Goal: Transaction & Acquisition: Purchase product/service

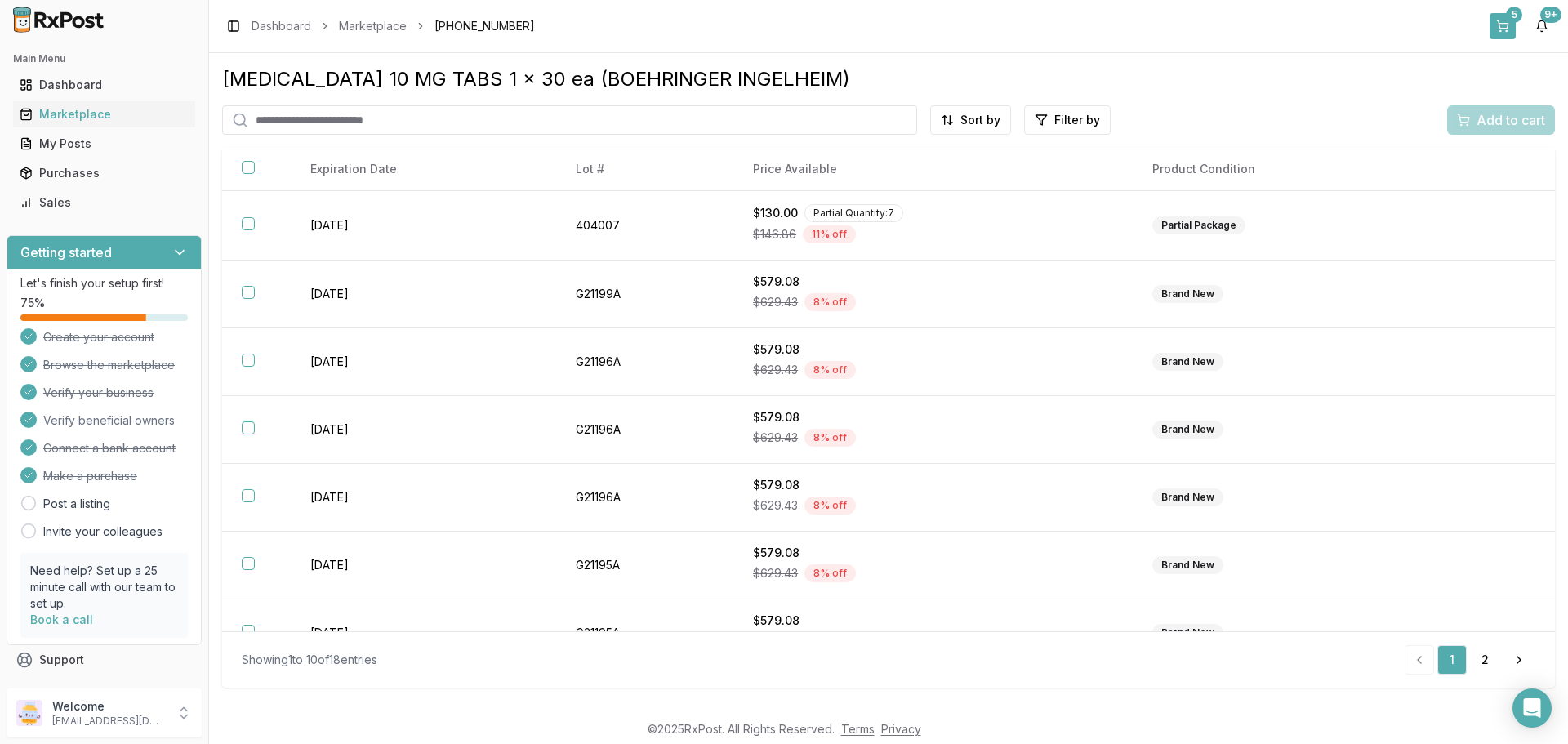
click at [1512, 21] on div "5" at bounding box center [1513, 15] width 16 height 16
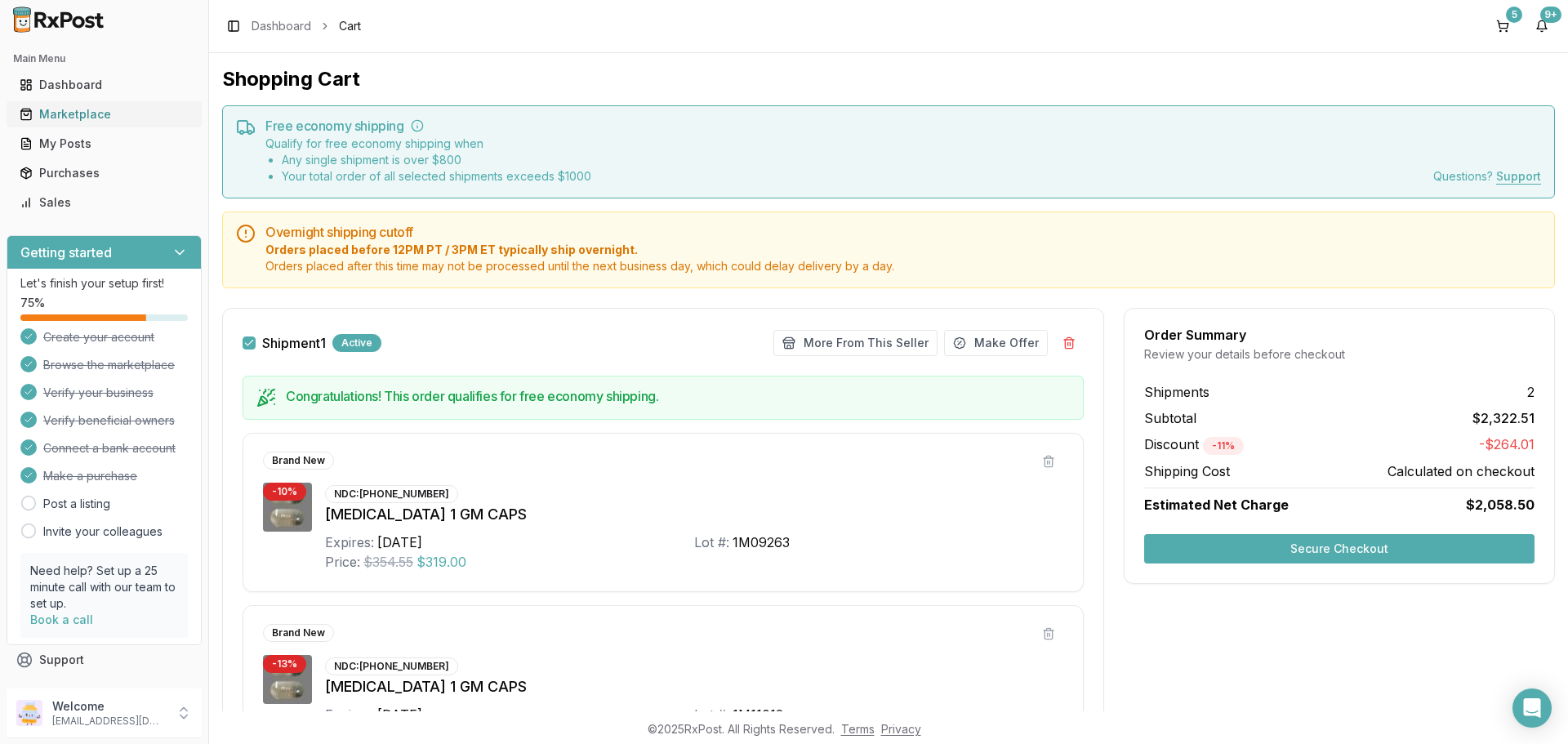
click at [78, 112] on div "Marketplace" at bounding box center [104, 114] width 169 height 16
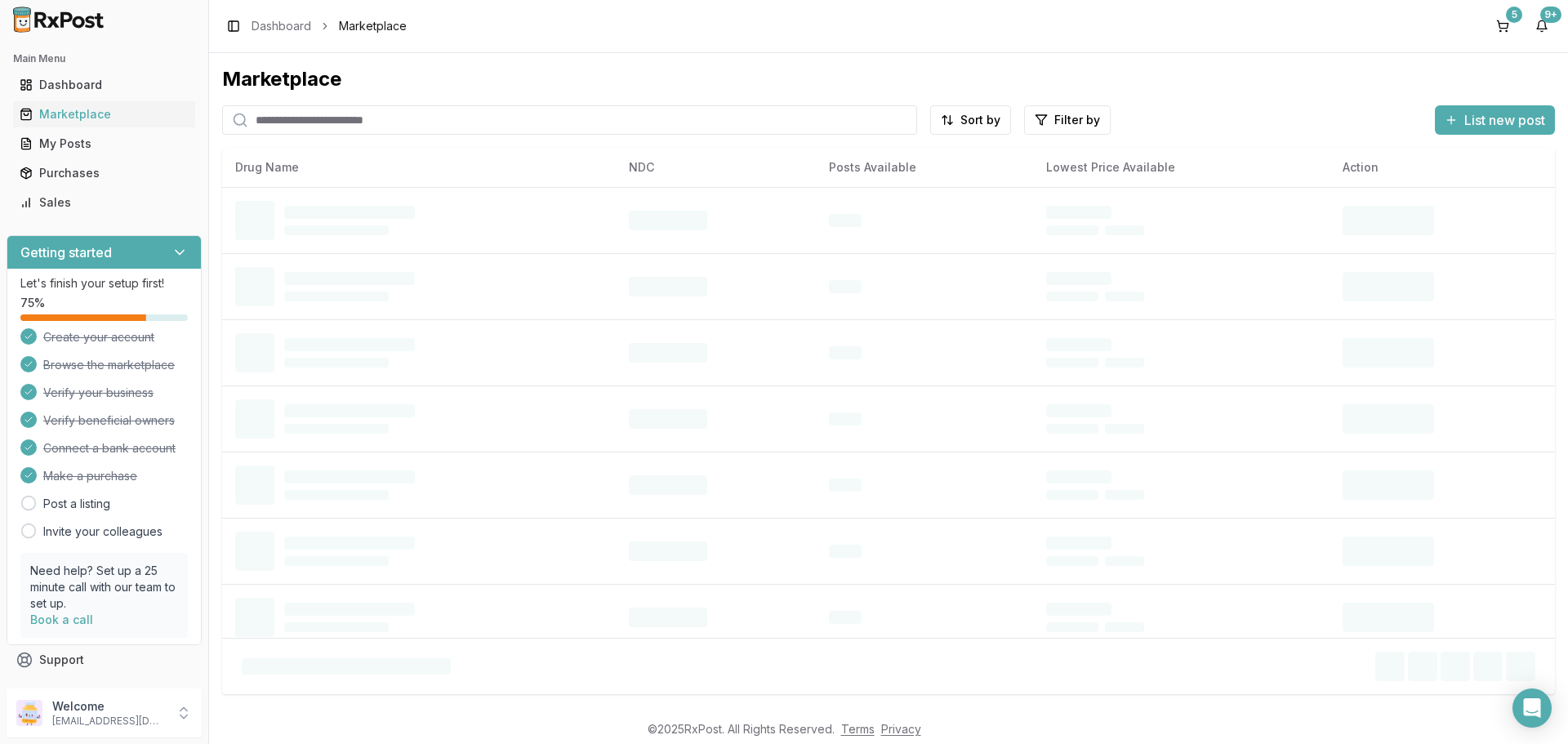
click at [325, 122] on input "search" at bounding box center [569, 120] width 695 height 29
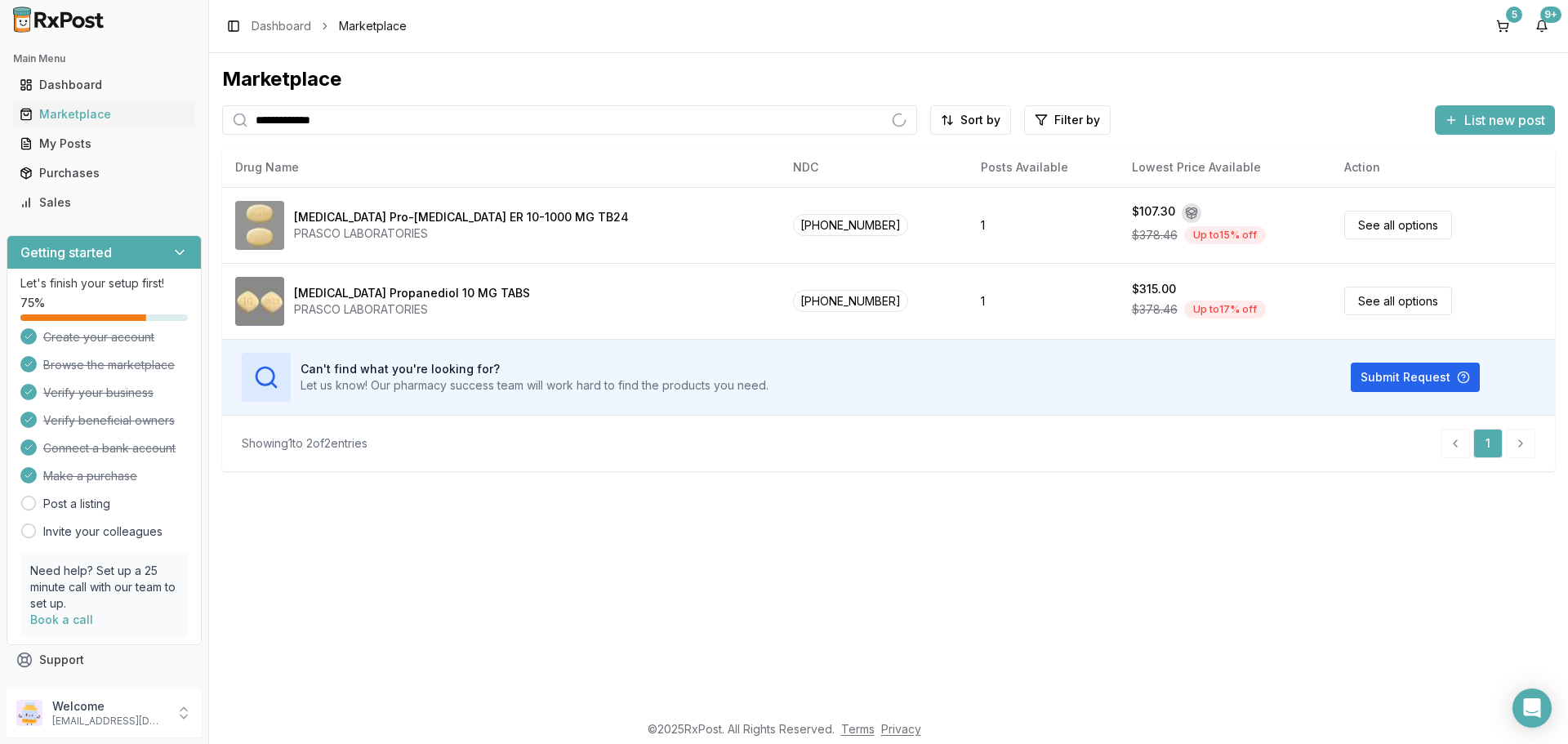
type input "**********"
click at [1507, 27] on button "5" at bounding box center [1502, 26] width 27 height 27
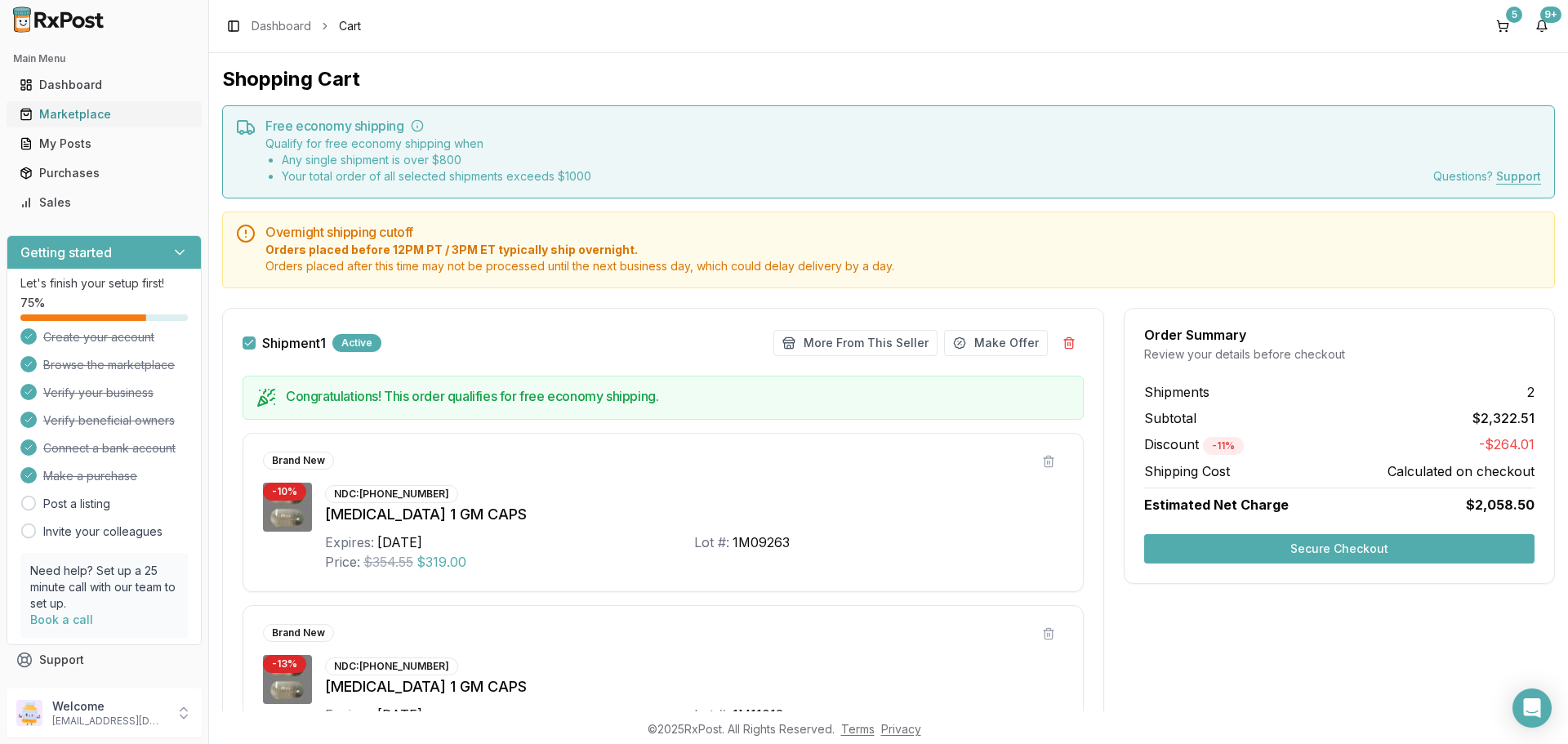
click at [78, 106] on div "Marketplace" at bounding box center [104, 114] width 169 height 16
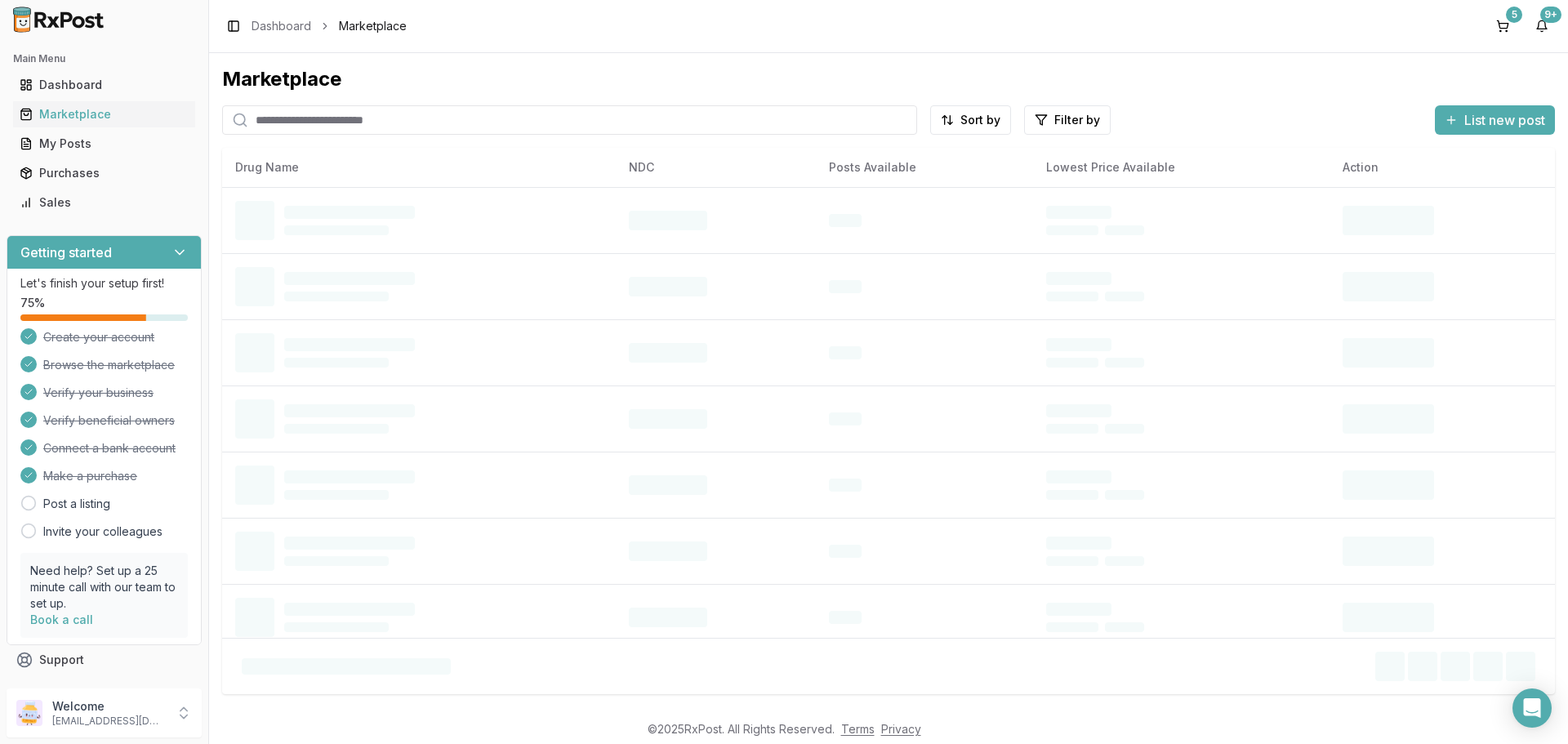
click at [272, 118] on input "search" at bounding box center [569, 120] width 695 height 29
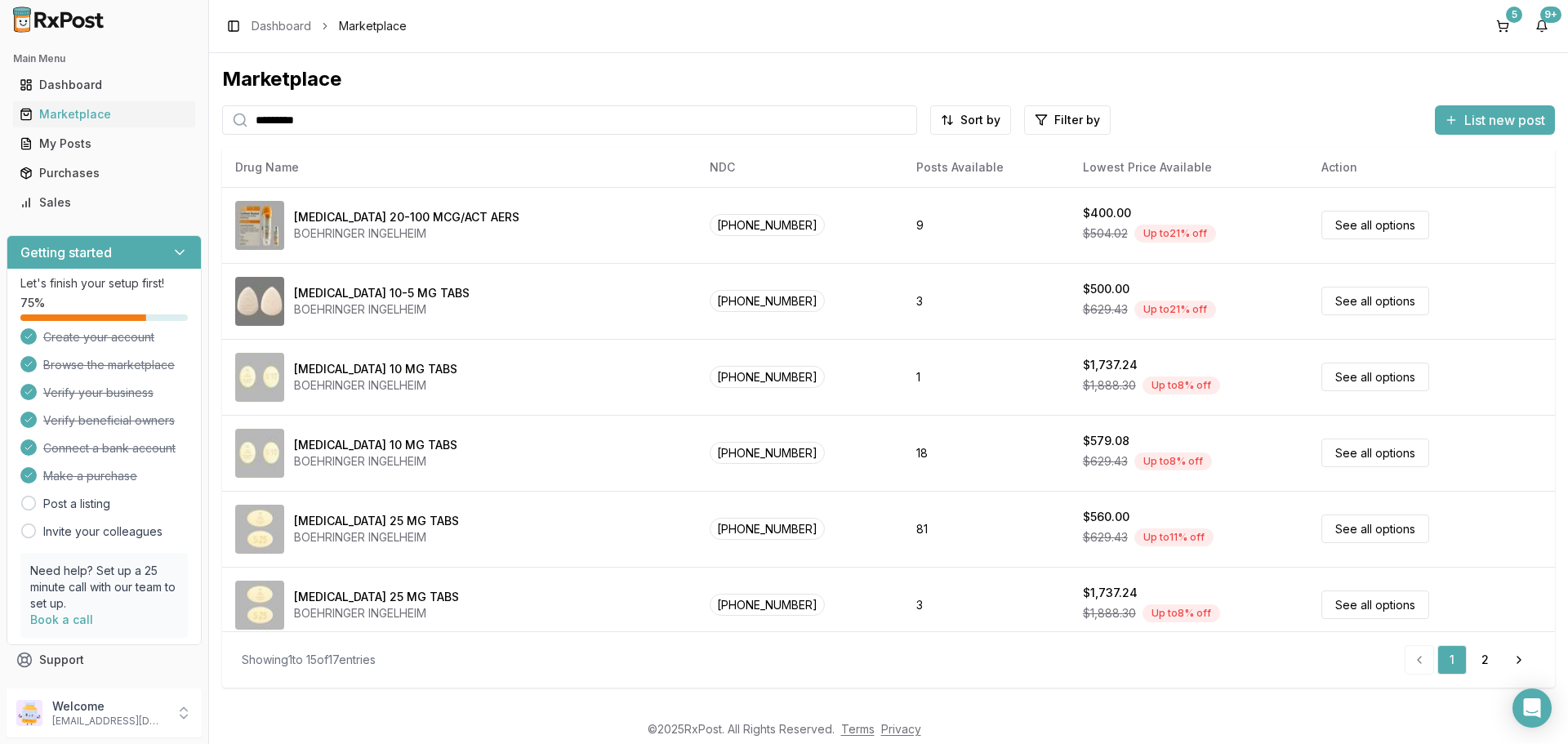
type input "*********"
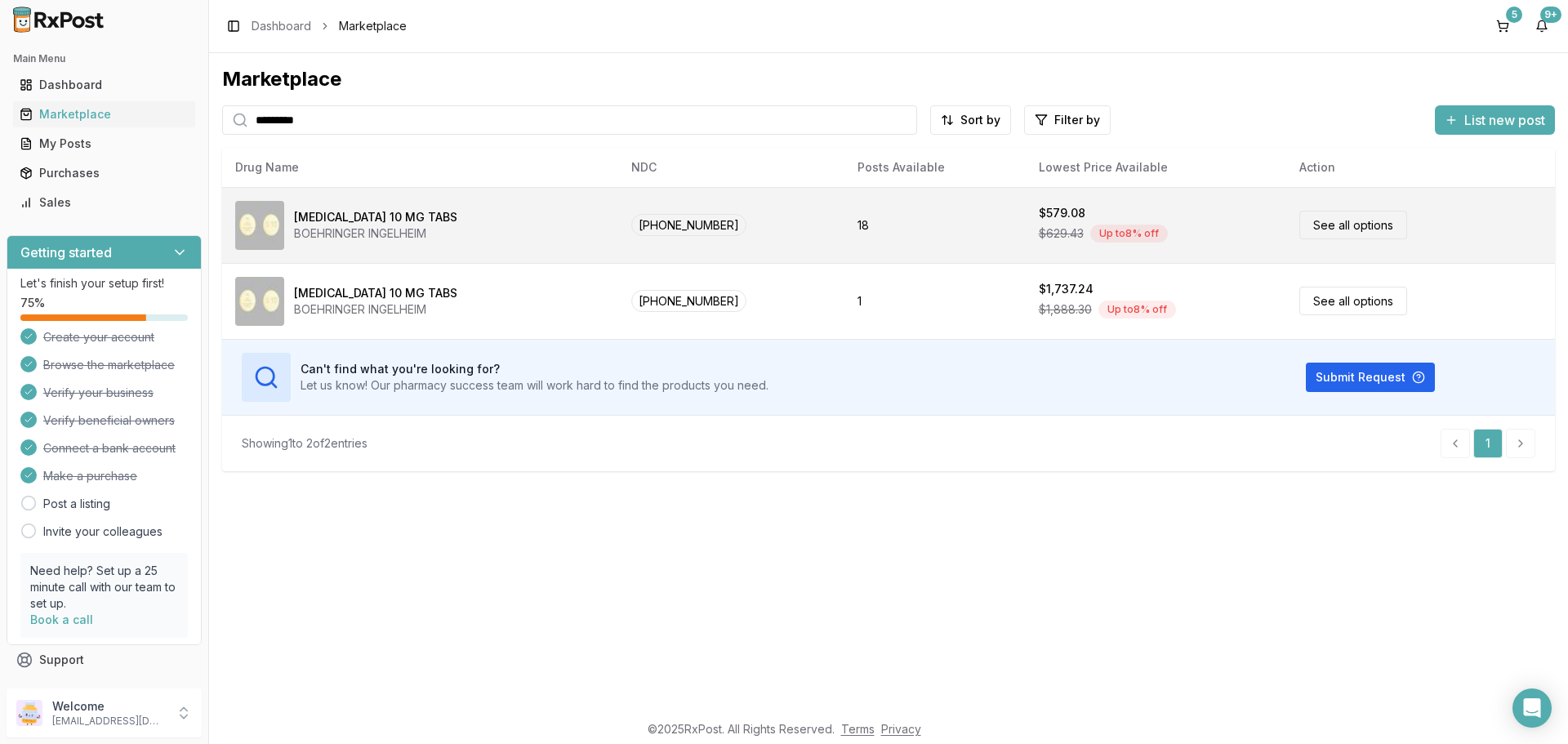
click at [365, 221] on div "[MEDICAL_DATA] 10 MG TABS" at bounding box center [375, 217] width 164 height 16
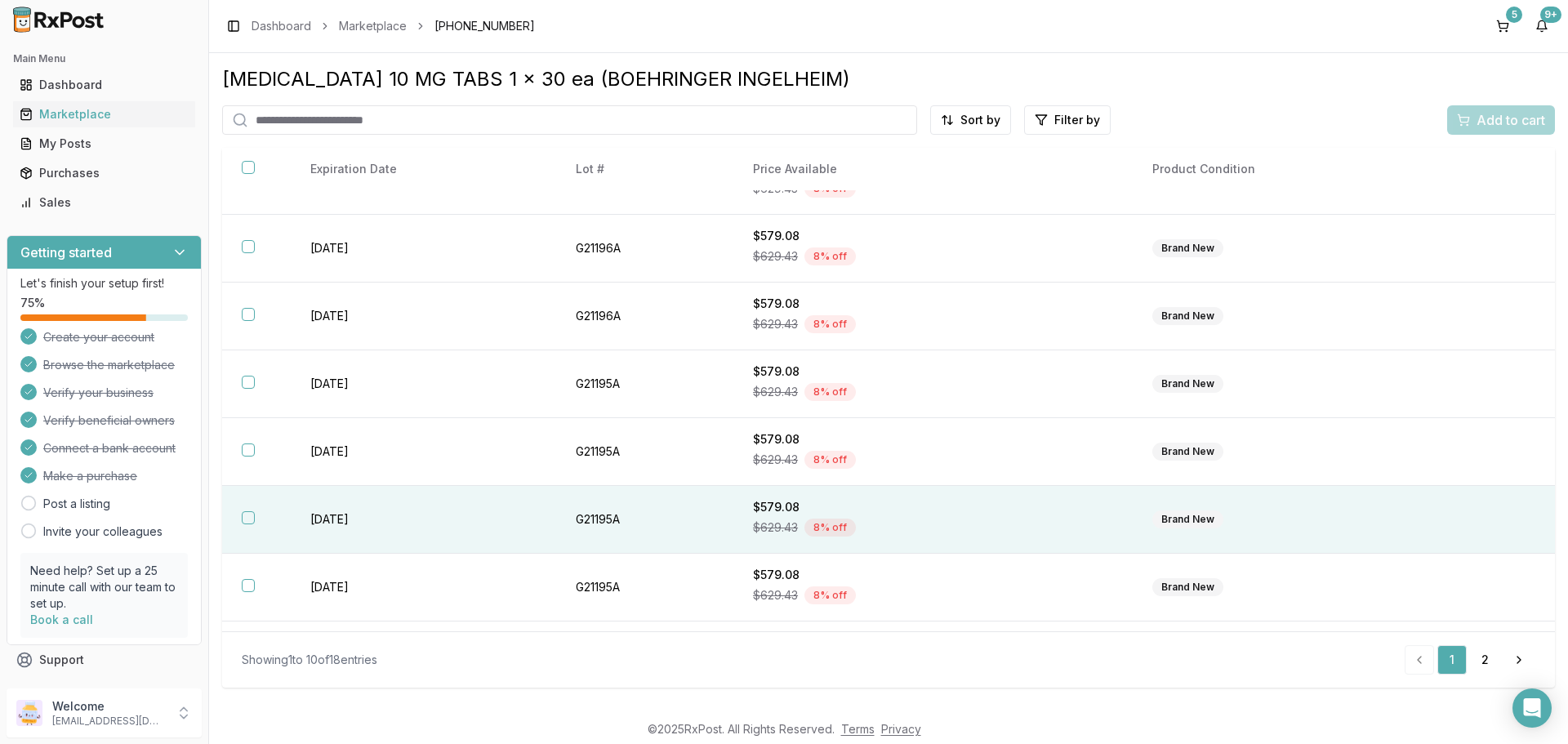
scroll to position [238, 0]
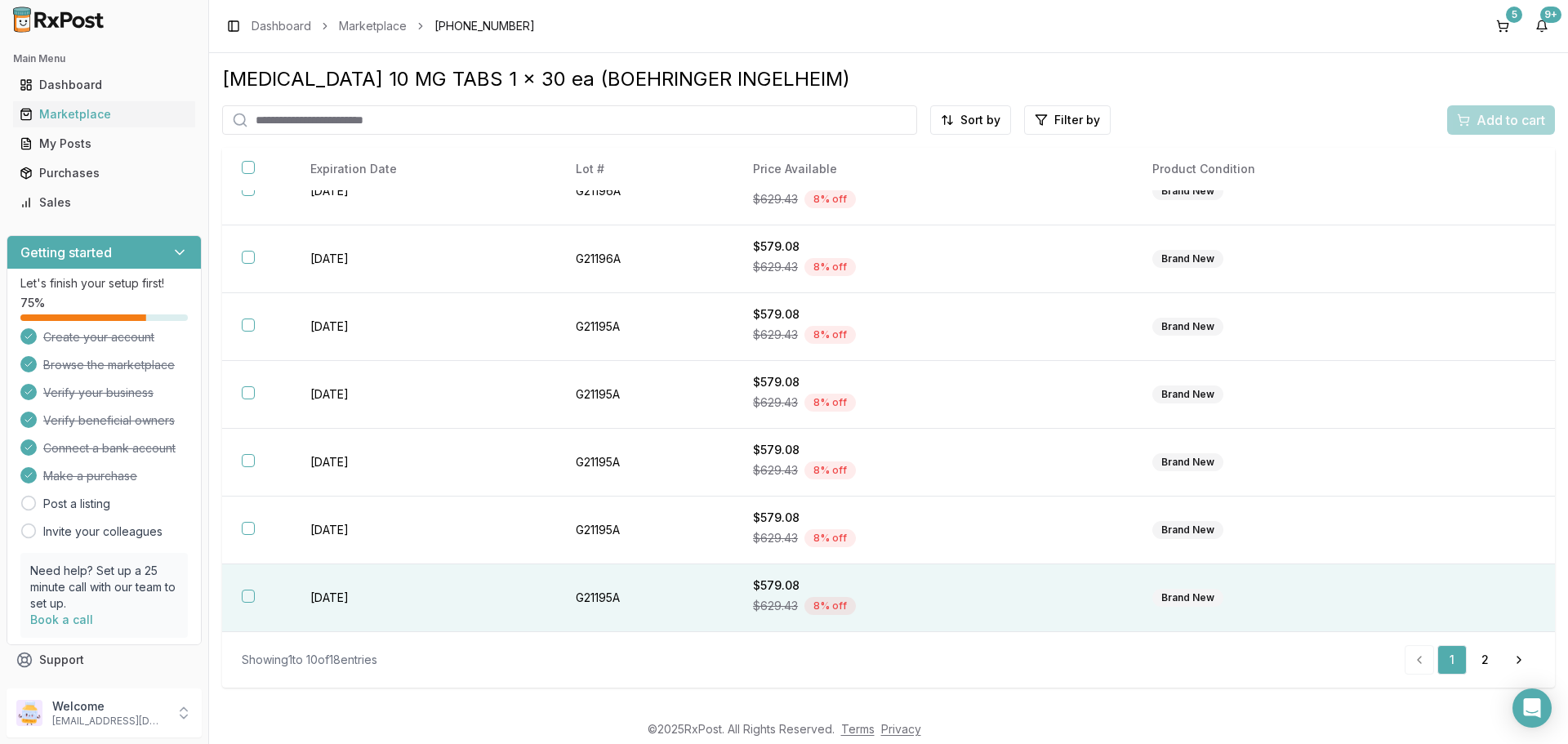
click at [246, 598] on button "button" at bounding box center [247, 595] width 13 height 13
click at [1497, 124] on span "Add to cart" at bounding box center [1511, 120] width 69 height 20
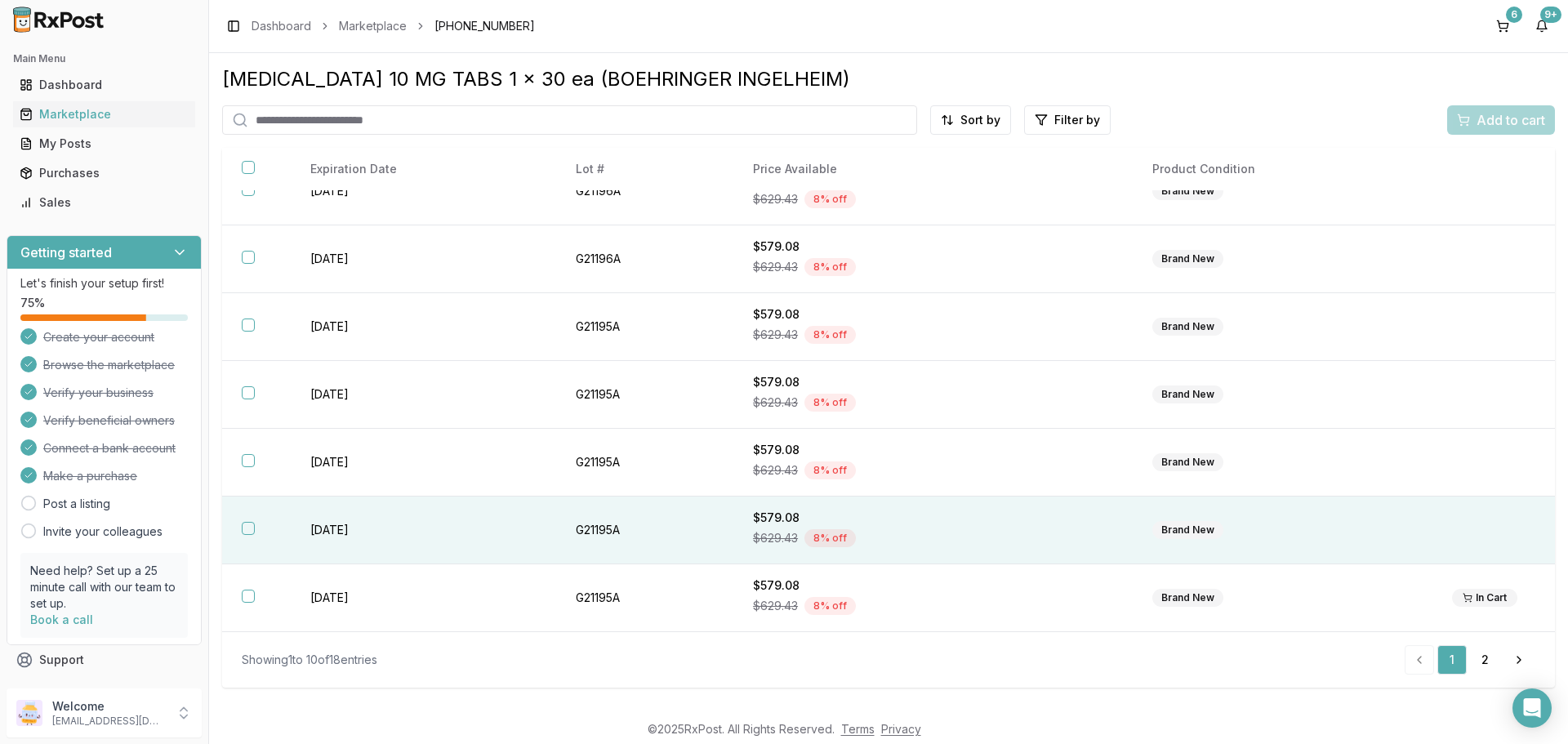
click at [291, 530] on td "[DATE]" at bounding box center [423, 530] width 265 height 68
